Goal: Task Accomplishment & Management: Use online tool/utility

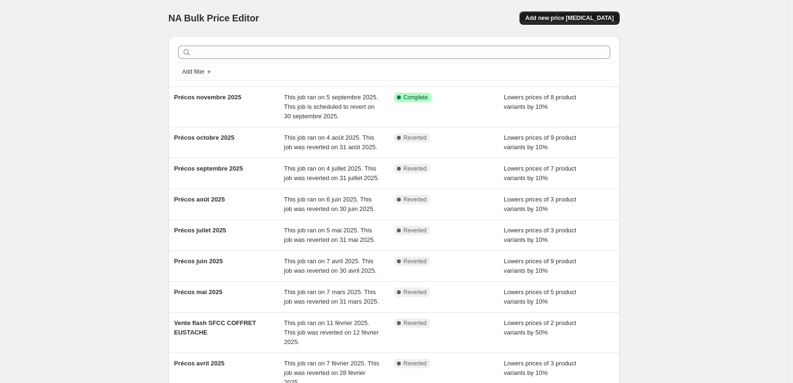
click at [590, 22] on button "Add new price [MEDICAL_DATA]" at bounding box center [569, 17] width 100 height 13
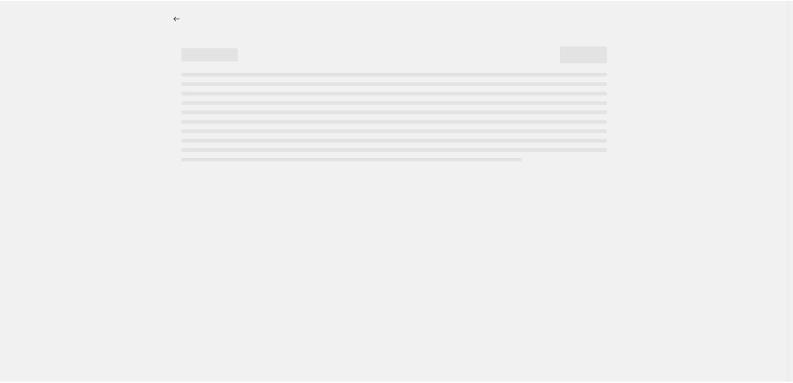
select select "percentage"
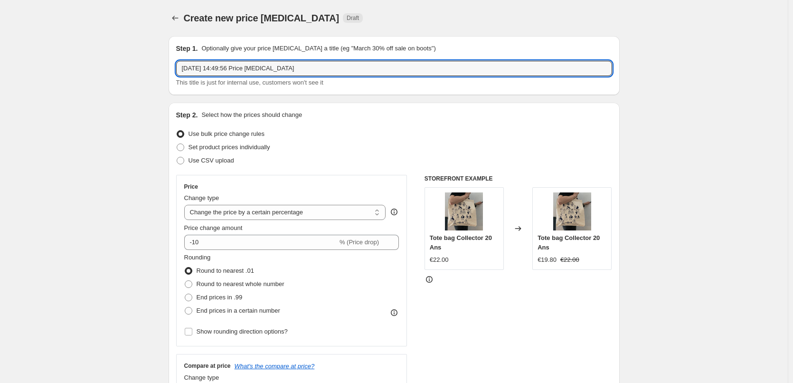
drag, startPoint x: 314, startPoint y: 75, endPoint x: 126, endPoint y: 66, distance: 188.2
type input "Précos décembre 2025"
click at [210, 282] on span "Round to nearest whole number" at bounding box center [241, 283] width 88 height 7
click at [185, 281] on input "Round to nearest whole number" at bounding box center [185, 280] width 0 height 0
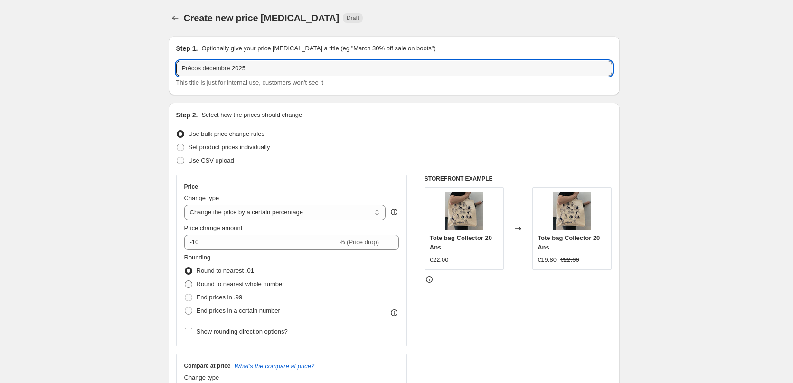
radio input "true"
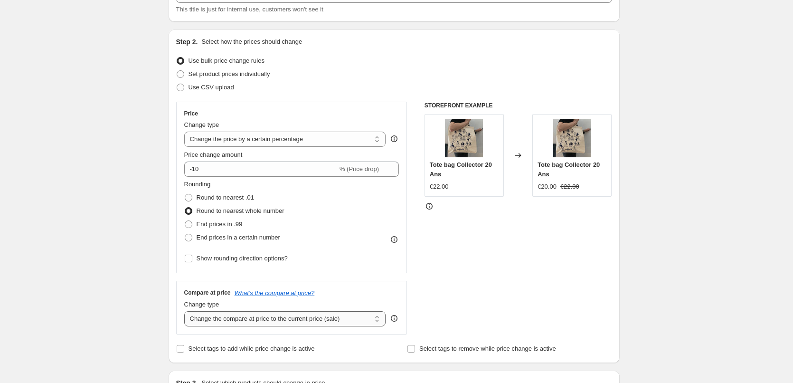
scroll to position [142, 0]
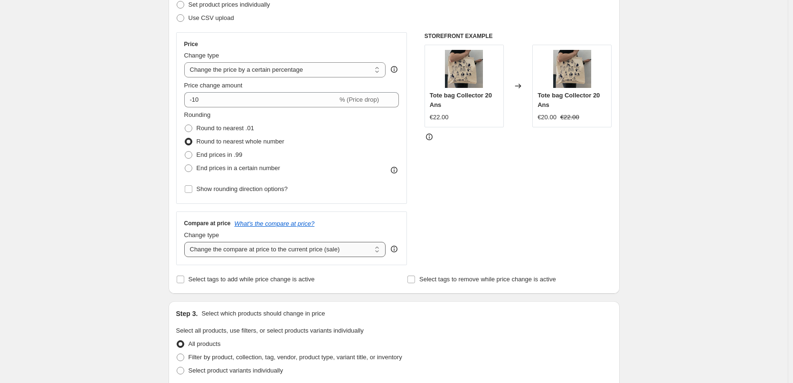
click at [200, 255] on select "Change the compare at price to the current price (sale) Change the compare at p…" at bounding box center [285, 249] width 202 height 15
select select "no_change"
click at [186, 242] on select "Change the compare at price to the current price (sale) Change the compare at p…" at bounding box center [285, 249] width 202 height 15
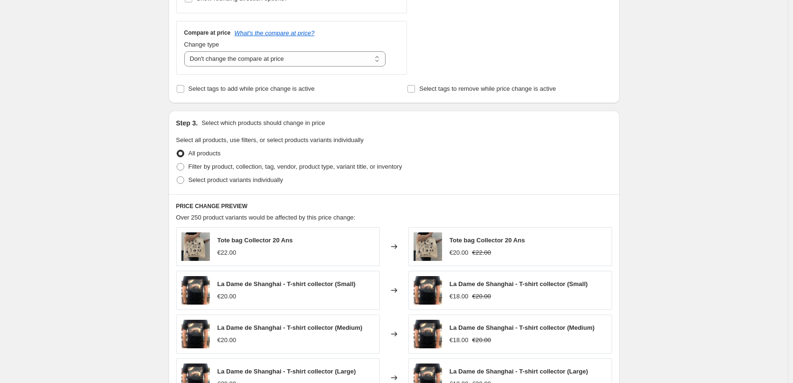
scroll to position [380, 0]
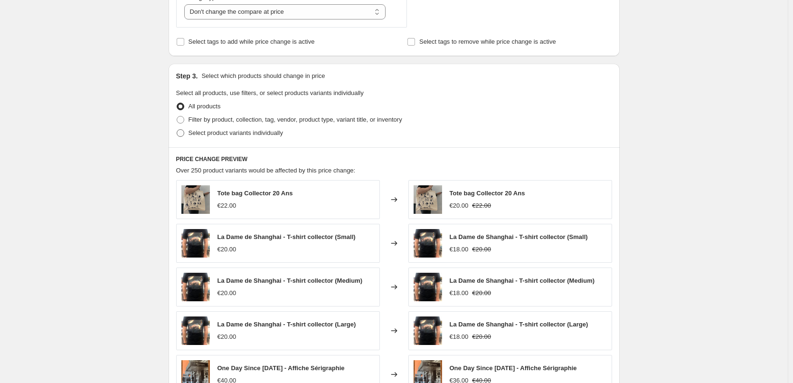
click at [199, 138] on label "Select product variants individually" at bounding box center [229, 132] width 107 height 13
click at [177, 130] on input "Select product variants individually" at bounding box center [177, 129] width 0 height 0
radio input "true"
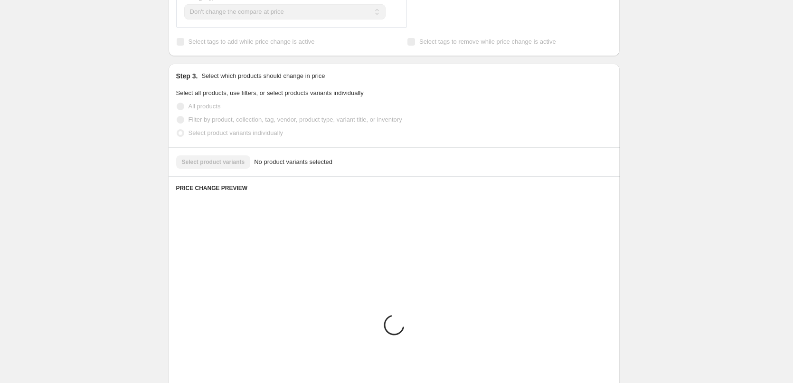
scroll to position [356, 0]
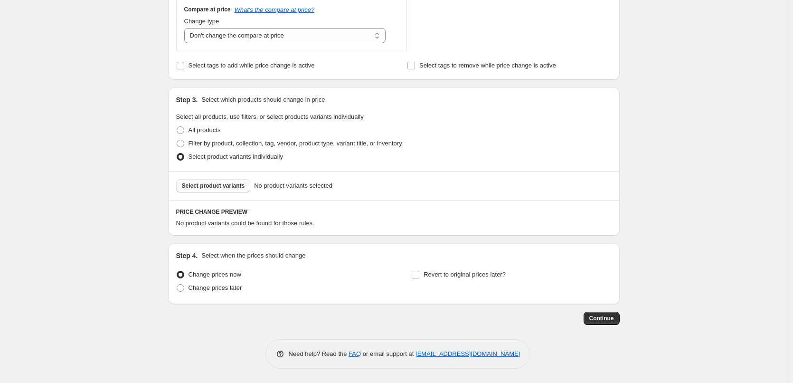
click at [209, 186] on span "Select product variants" at bounding box center [213, 186] width 63 height 8
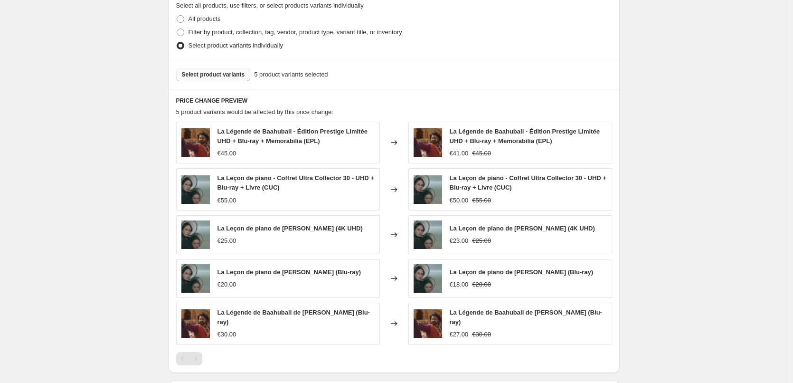
scroll to position [546, 0]
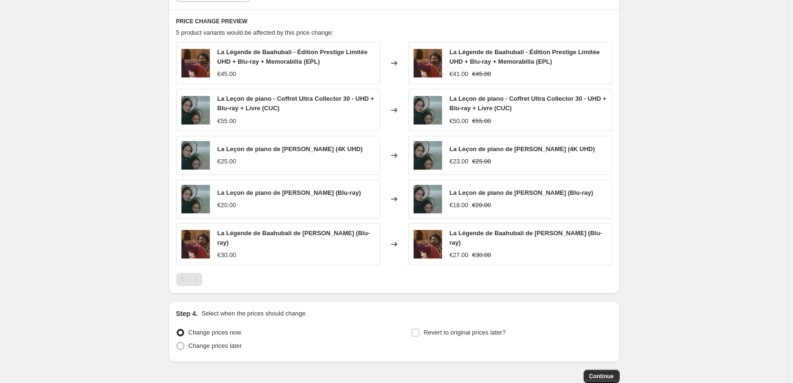
click at [223, 344] on span "Change prices later" at bounding box center [215, 345] width 54 height 7
click at [177, 342] on input "Change prices later" at bounding box center [177, 342] width 0 height 0
radio input "true"
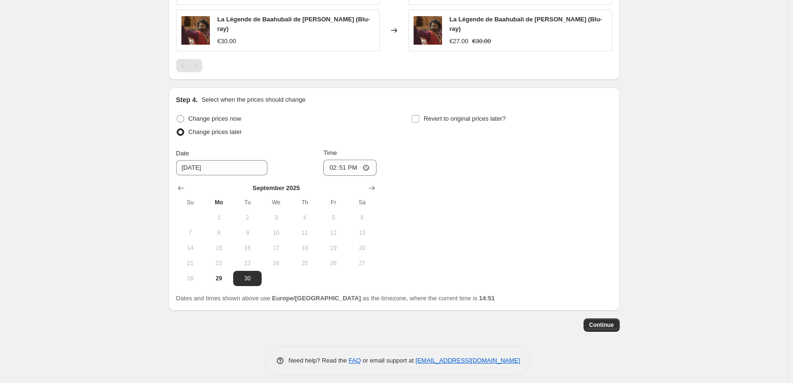
scroll to position [764, 0]
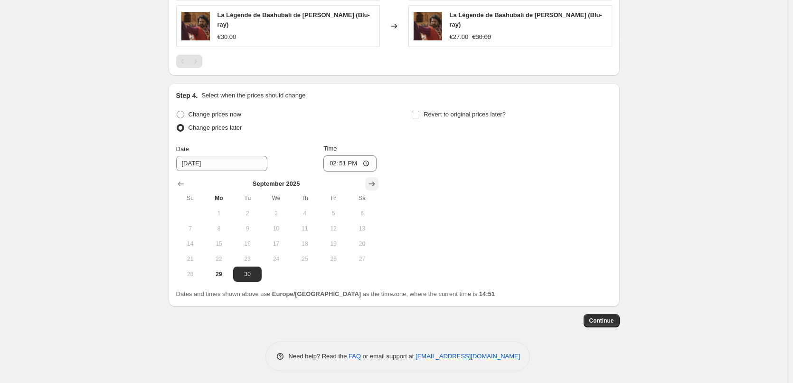
click at [373, 183] on icon "Show next month, October 2025" at bounding box center [371, 183] width 9 height 9
click at [215, 225] on span "6" at bounding box center [218, 229] width 21 height 8
type input "10/6/2025"
click at [346, 161] on input "14:51" at bounding box center [349, 163] width 53 height 16
type input "11:58"
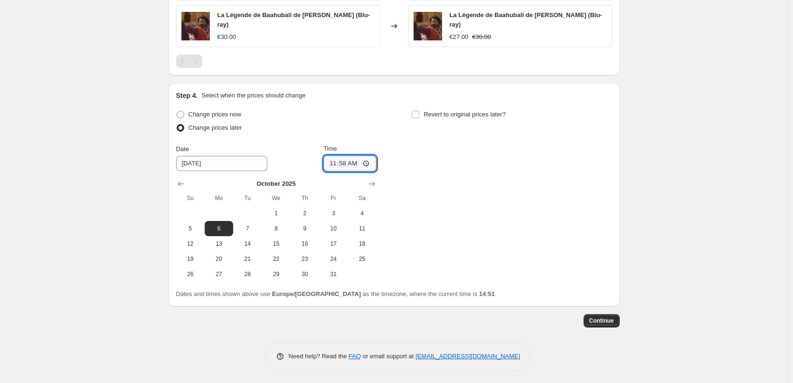
click at [380, 116] on div "Change prices now Change prices later Date 10/6/2025 Time 11:58 October 2025 Su…" at bounding box center [394, 195] width 436 height 174
click at [416, 113] on input "Revert to original prices later?" at bounding box center [416, 115] width 8 height 8
checkbox input "true"
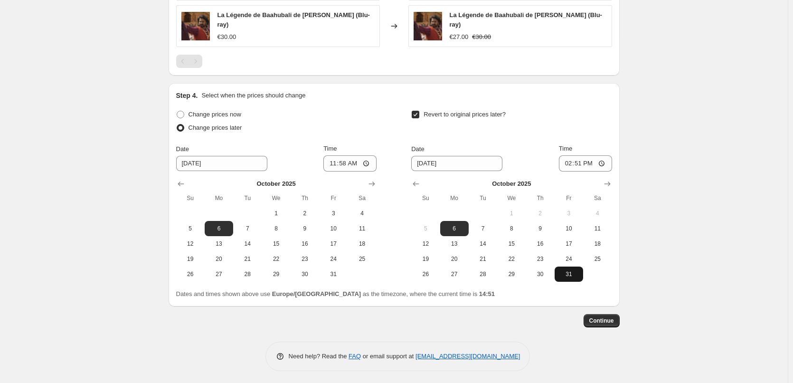
click at [574, 272] on span "31" at bounding box center [568, 274] width 21 height 8
type input "10/31/2025"
click at [581, 159] on input "14:51" at bounding box center [585, 163] width 53 height 16
type input "23:59"
click at [604, 102] on div "Step 4. Select when the prices should change Change prices now Change prices la…" at bounding box center [394, 195] width 436 height 208
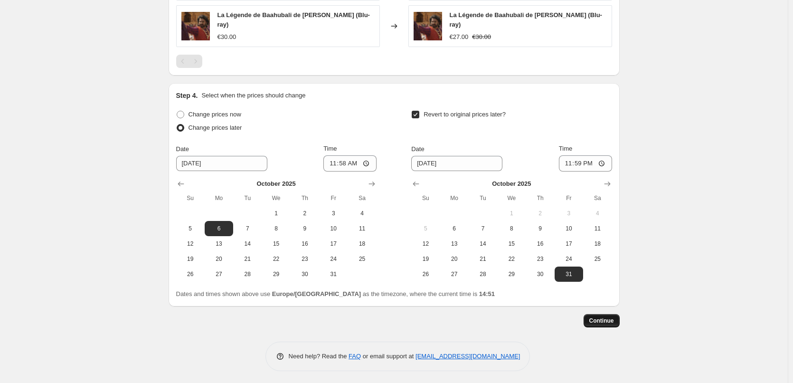
click at [603, 320] on span "Continue" at bounding box center [601, 321] width 25 height 8
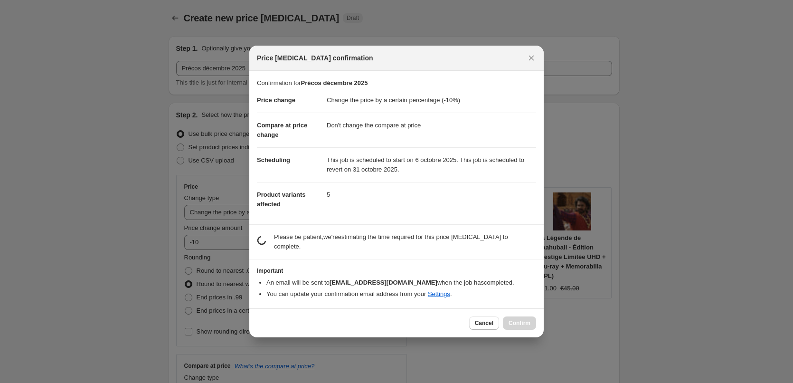
scroll to position [0, 0]
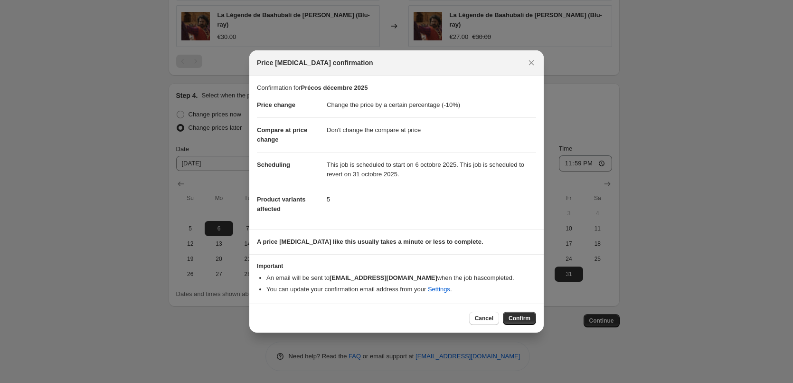
click at [513, 323] on button "Confirm" at bounding box center [519, 317] width 33 height 13
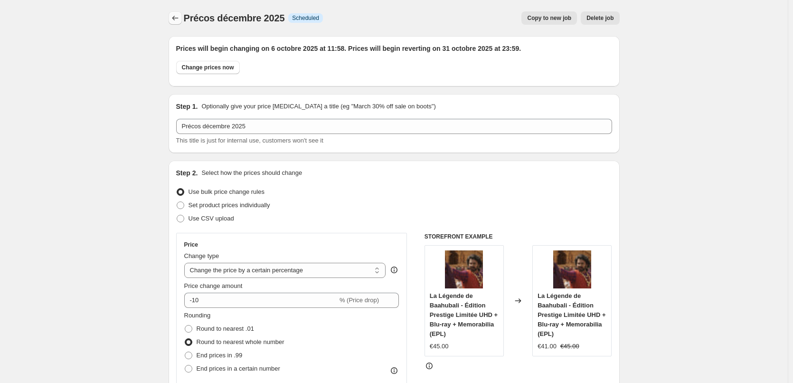
click at [178, 22] on icon "Price change jobs" at bounding box center [174, 17] width 9 height 9
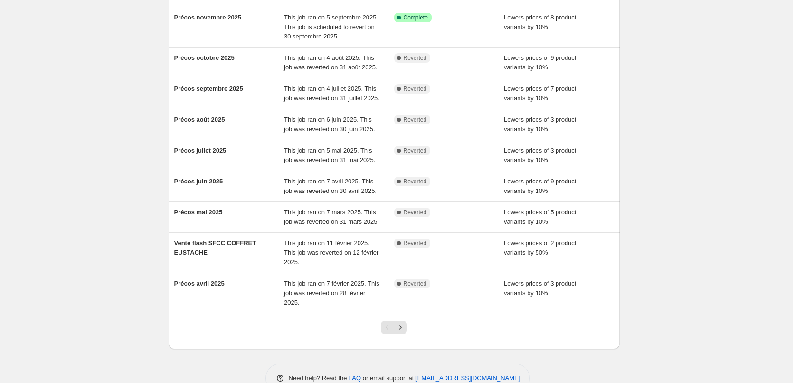
scroll to position [142, 0]
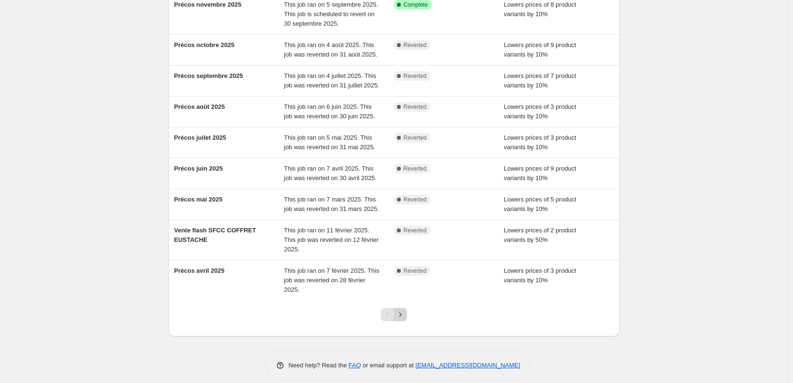
click at [402, 309] on icon "Next" at bounding box center [399, 313] width 9 height 9
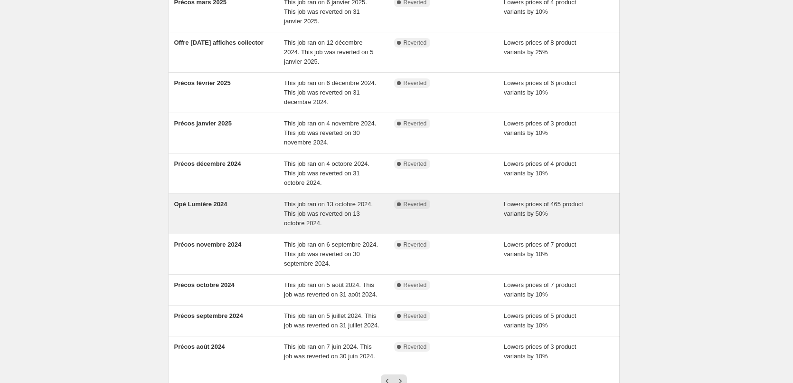
scroll to position [0, 0]
